Goal: Task Accomplishment & Management: Complete application form

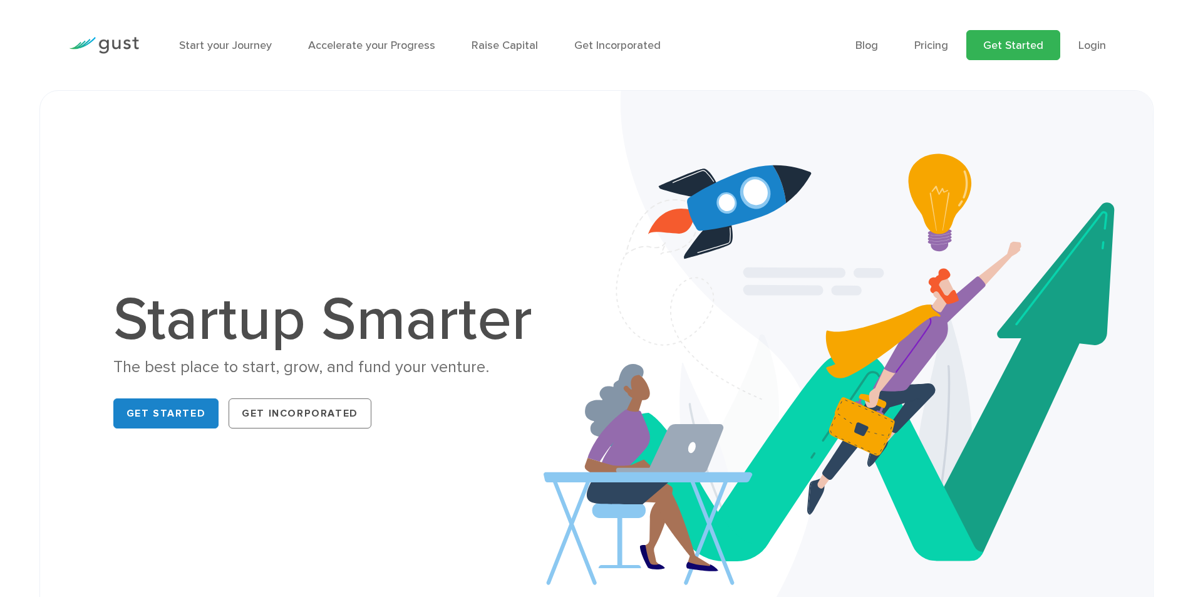
click at [1025, 42] on link "Get Started" at bounding box center [1013, 45] width 94 height 30
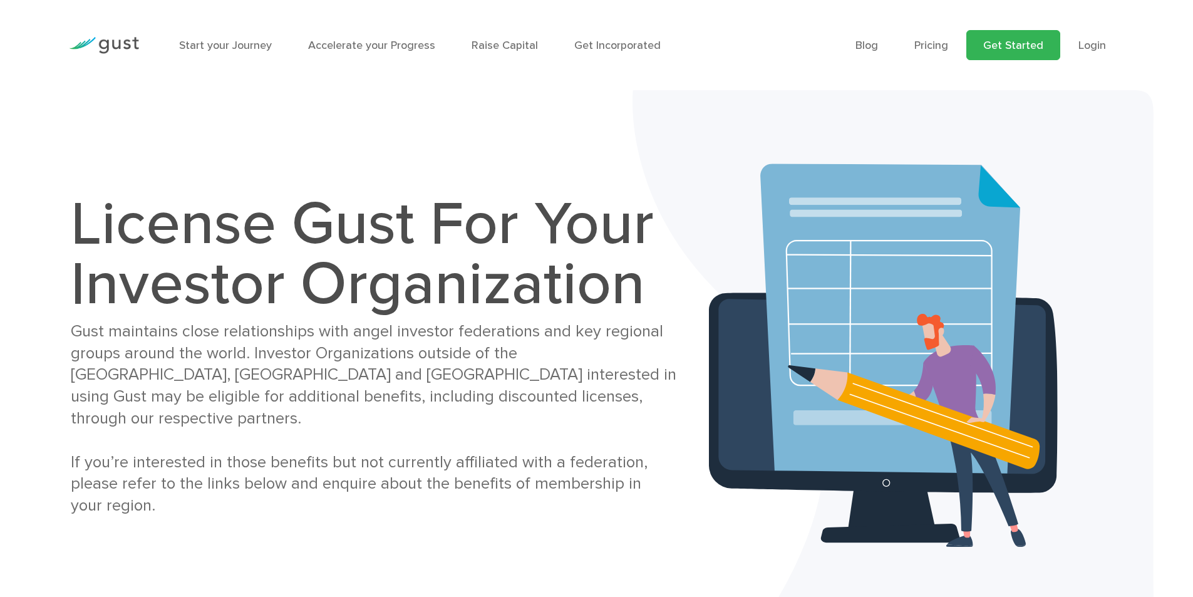
click at [1010, 35] on link "Get Started" at bounding box center [1013, 45] width 94 height 30
